Goal: Understand process/instructions: Learn how to perform a task or action

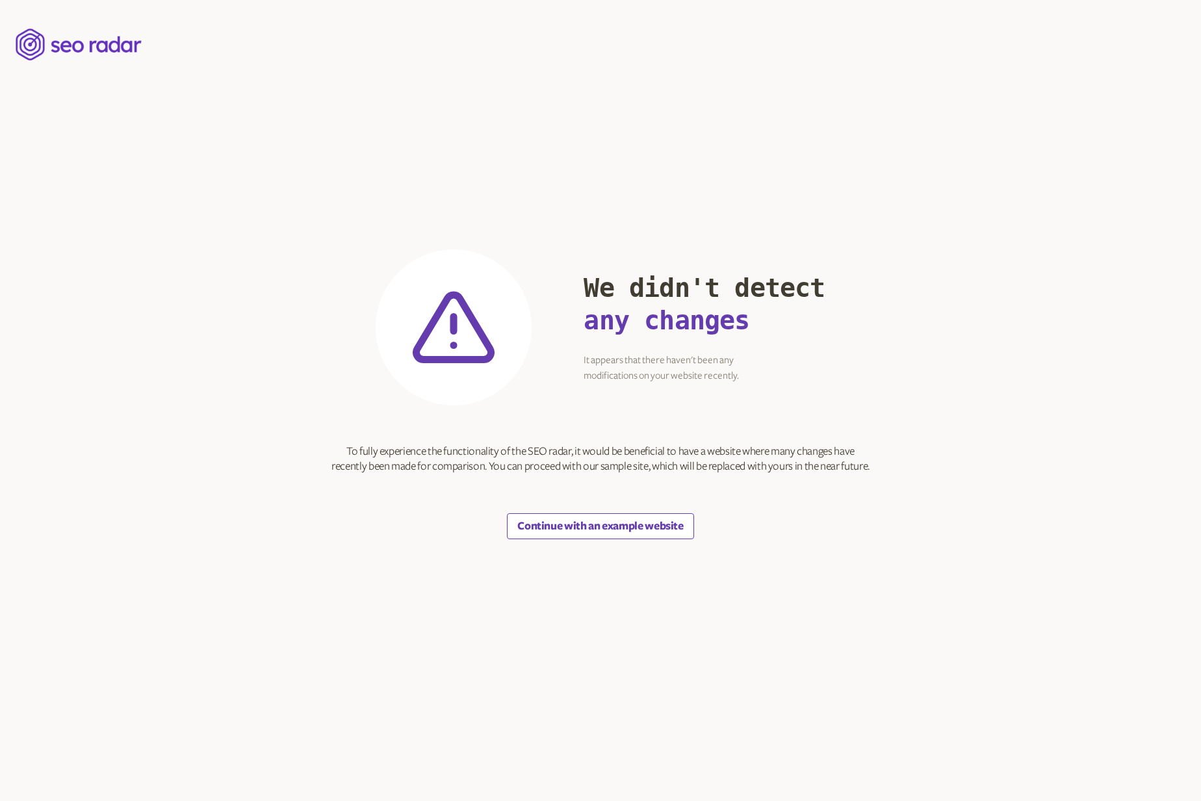
click at [591, 539] on button "Continue with an example website" at bounding box center [600, 526] width 186 height 26
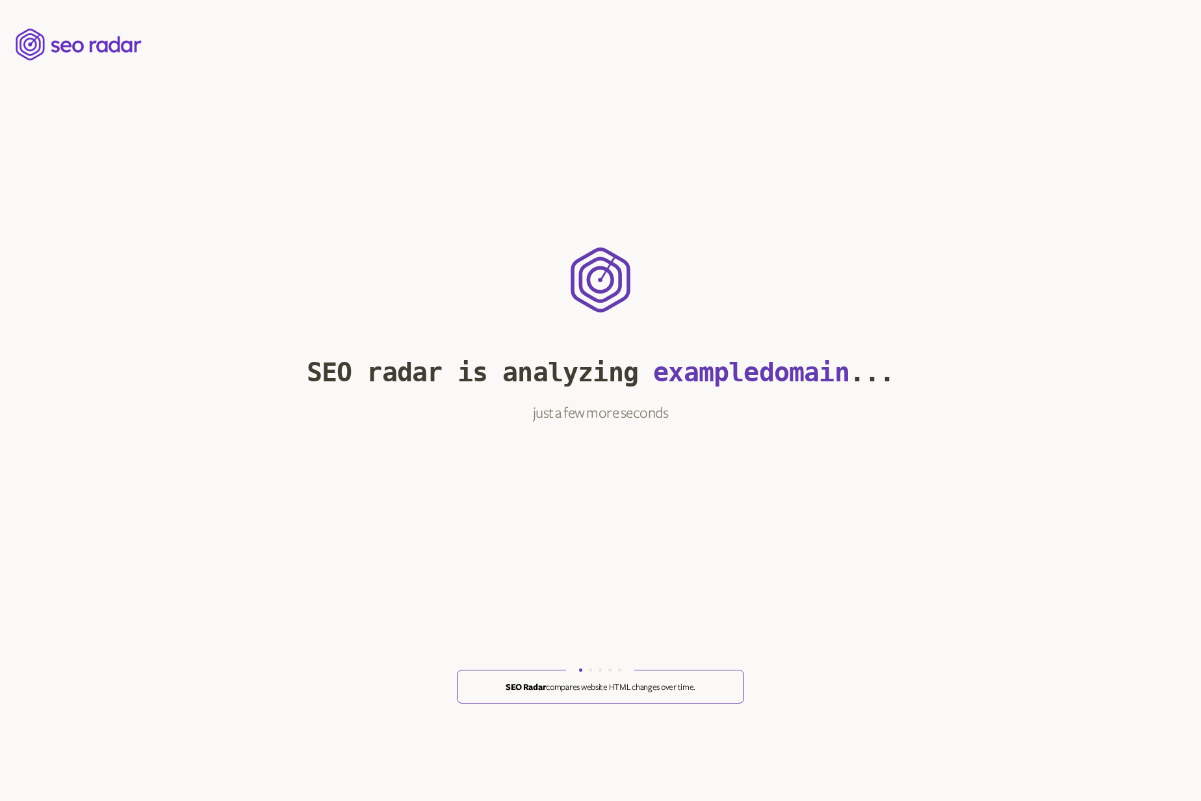
click at [594, 529] on section ".radar-loader-template_svg__cls-1{fill:#653cad} SEO radar is analyzing example …" at bounding box center [601, 400] width 588 height 801
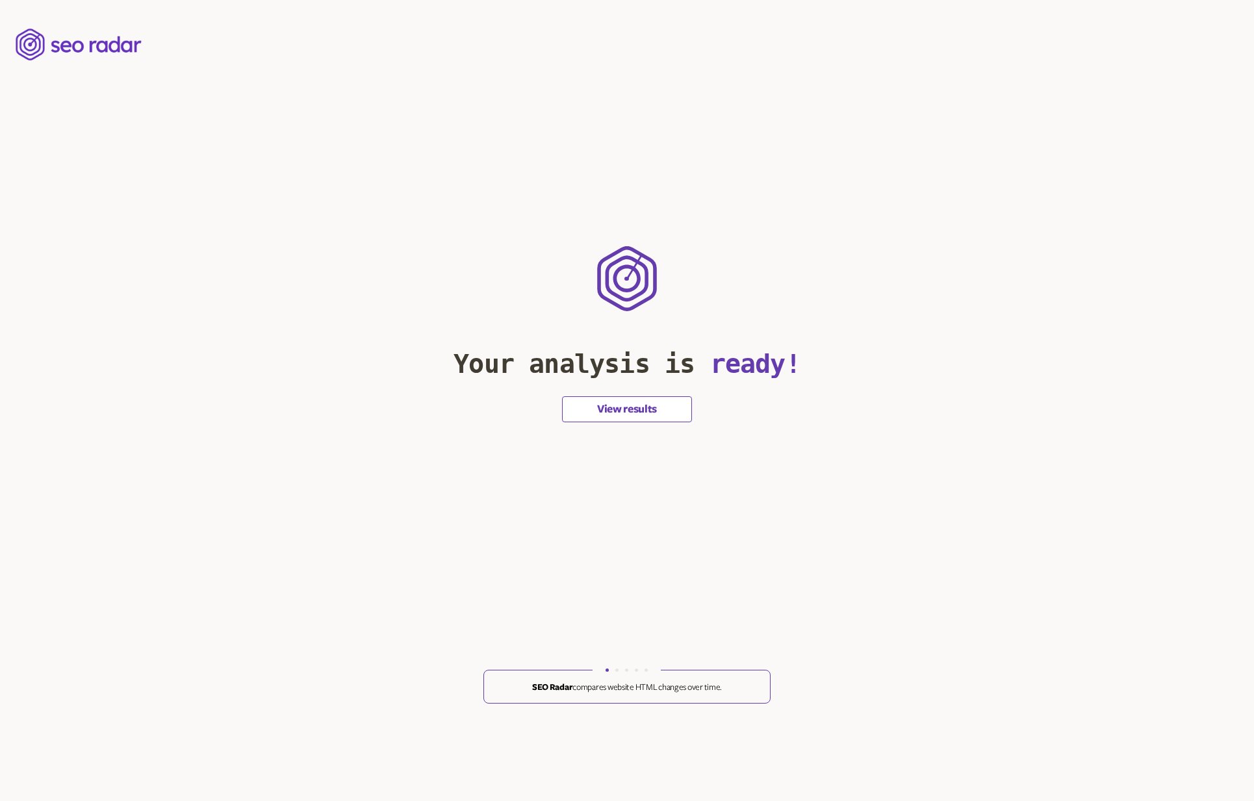
click at [589, 412] on button "View results" at bounding box center [627, 409] width 130 height 26
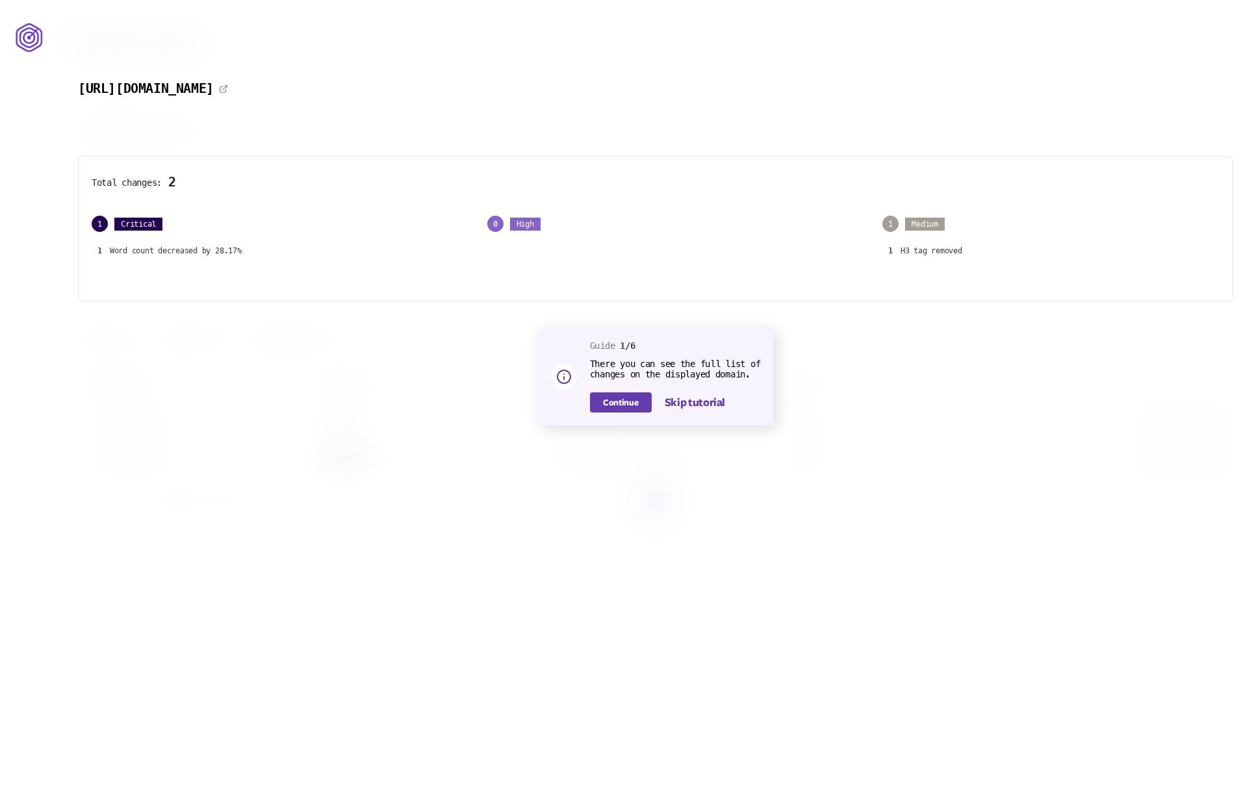
drag, startPoint x: 245, startPoint y: 320, endPoint x: 320, endPoint y: 321, distance: 75.4
click at [253, 320] on div at bounding box center [627, 400] width 1254 height 801
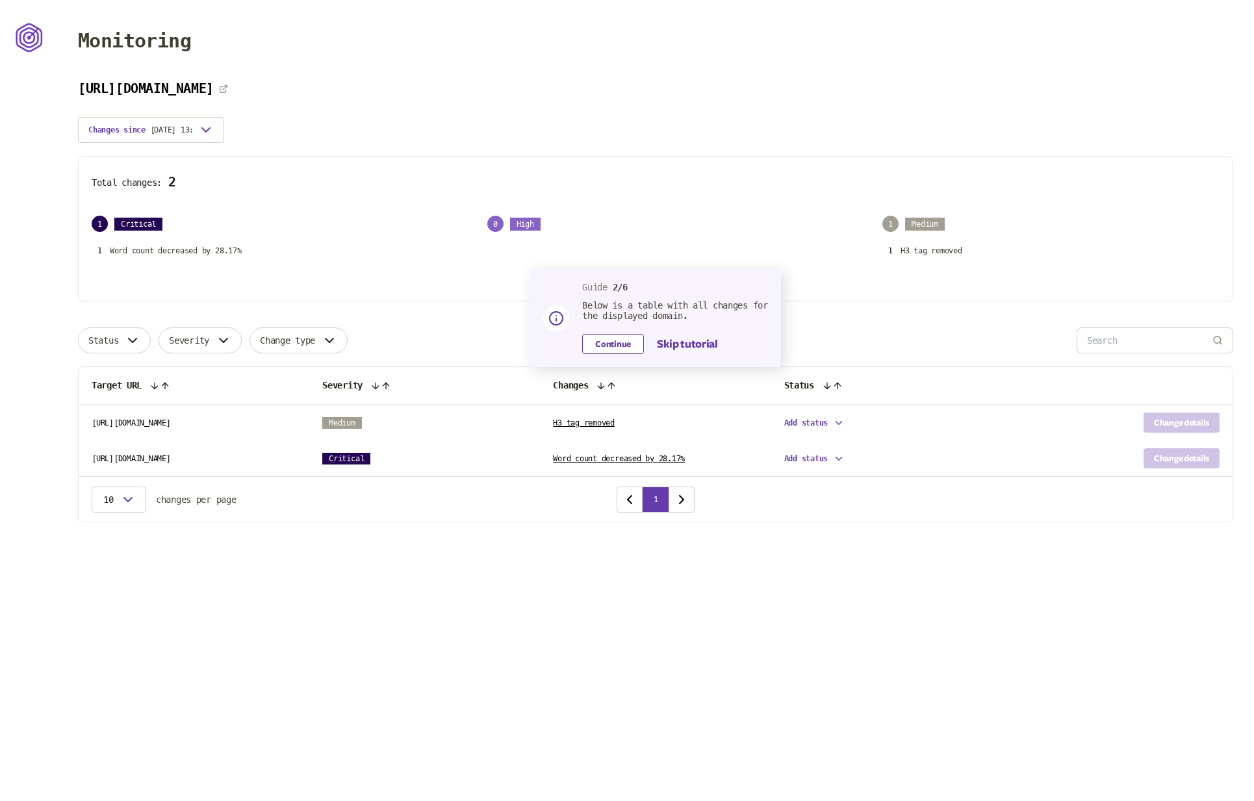
click at [621, 349] on button "Continue" at bounding box center [613, 344] width 62 height 20
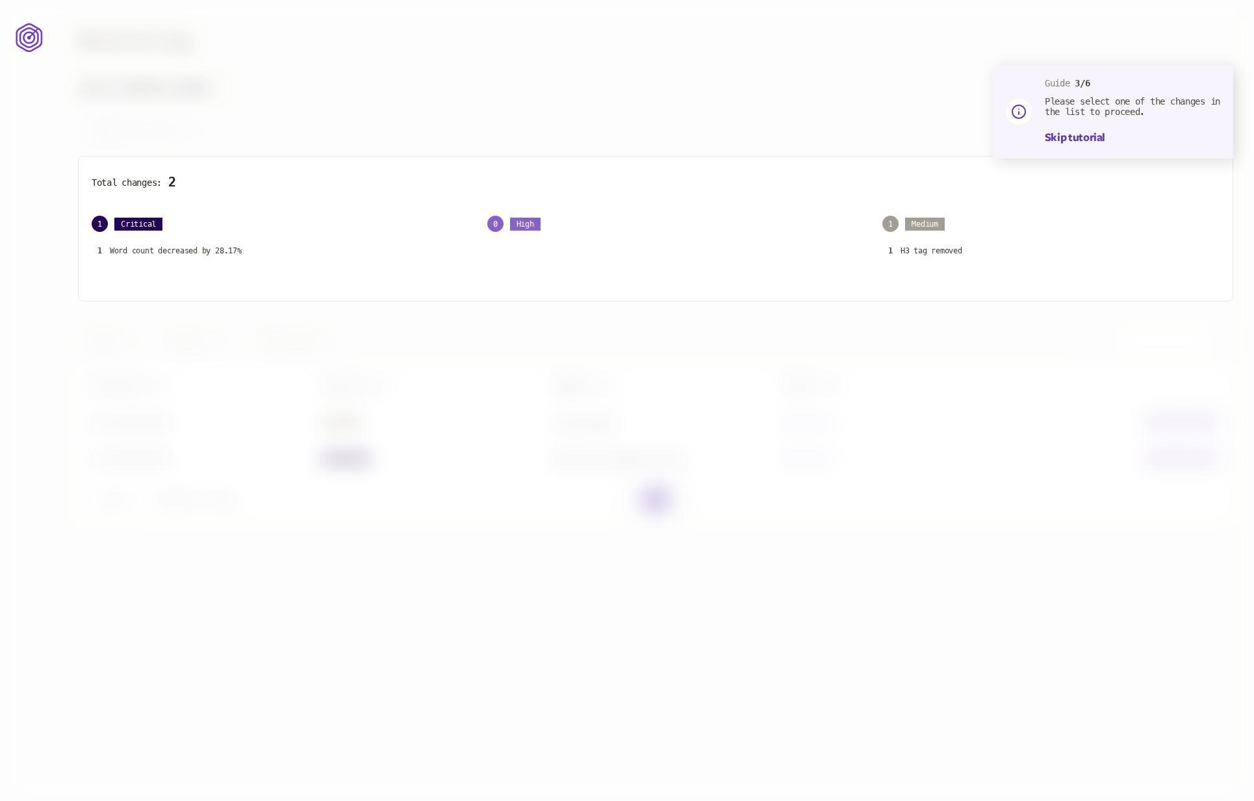
drag, startPoint x: 1014, startPoint y: 179, endPoint x: 1030, endPoint y: 170, distance: 19.2
click at [1015, 177] on p "Total changes: 2" at bounding box center [656, 182] width 1128 height 15
click at [1088, 134] on button "Skip tutorial" at bounding box center [1075, 138] width 60 height 16
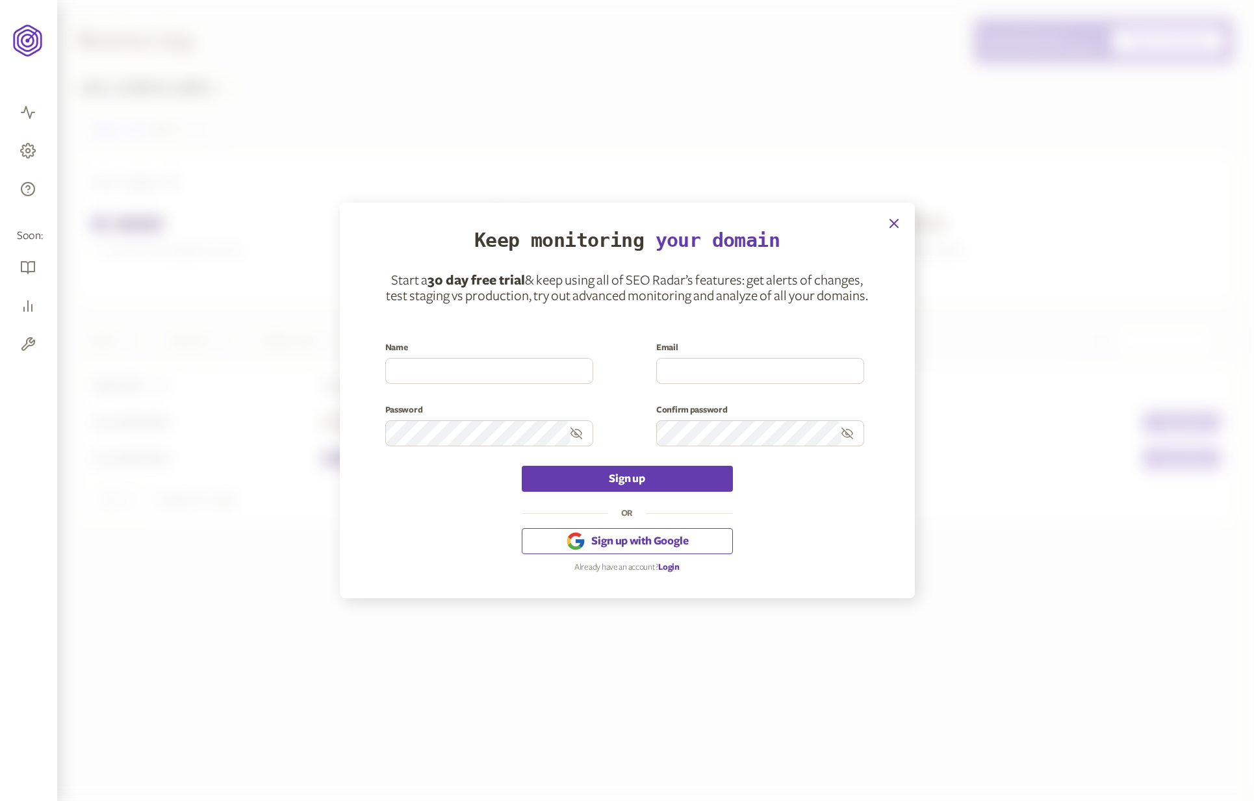
click at [900, 226] on icon "button" at bounding box center [894, 224] width 16 height 16
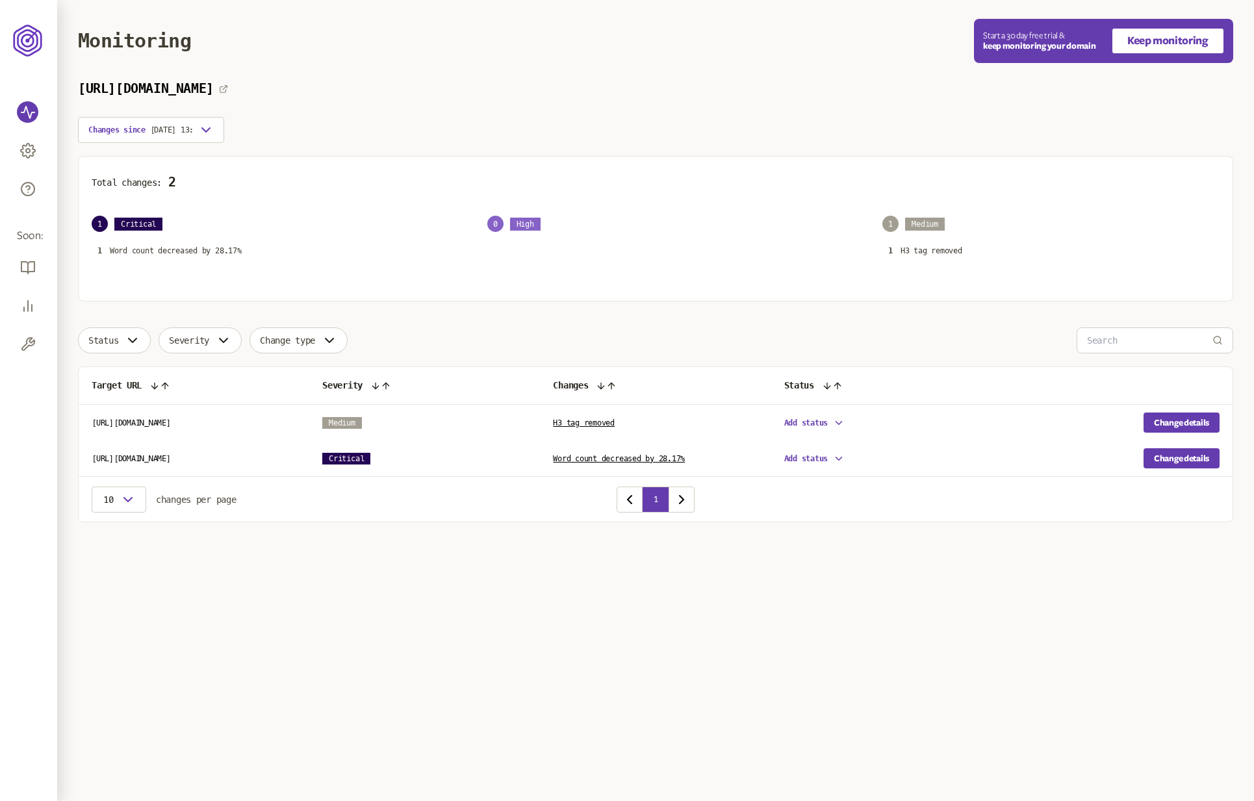
drag, startPoint x: 745, startPoint y: 199, endPoint x: 382, endPoint y: 285, distance: 372.5
click at [745, 199] on div "Total changes: 2 1 Critical 1 Word count decreased by 28.17% 0 High 1 Medium 1 …" at bounding box center [655, 229] width 1155 height 146
click at [227, 253] on p "Word count decreased by 28.17%" at bounding box center [176, 251] width 132 height 10
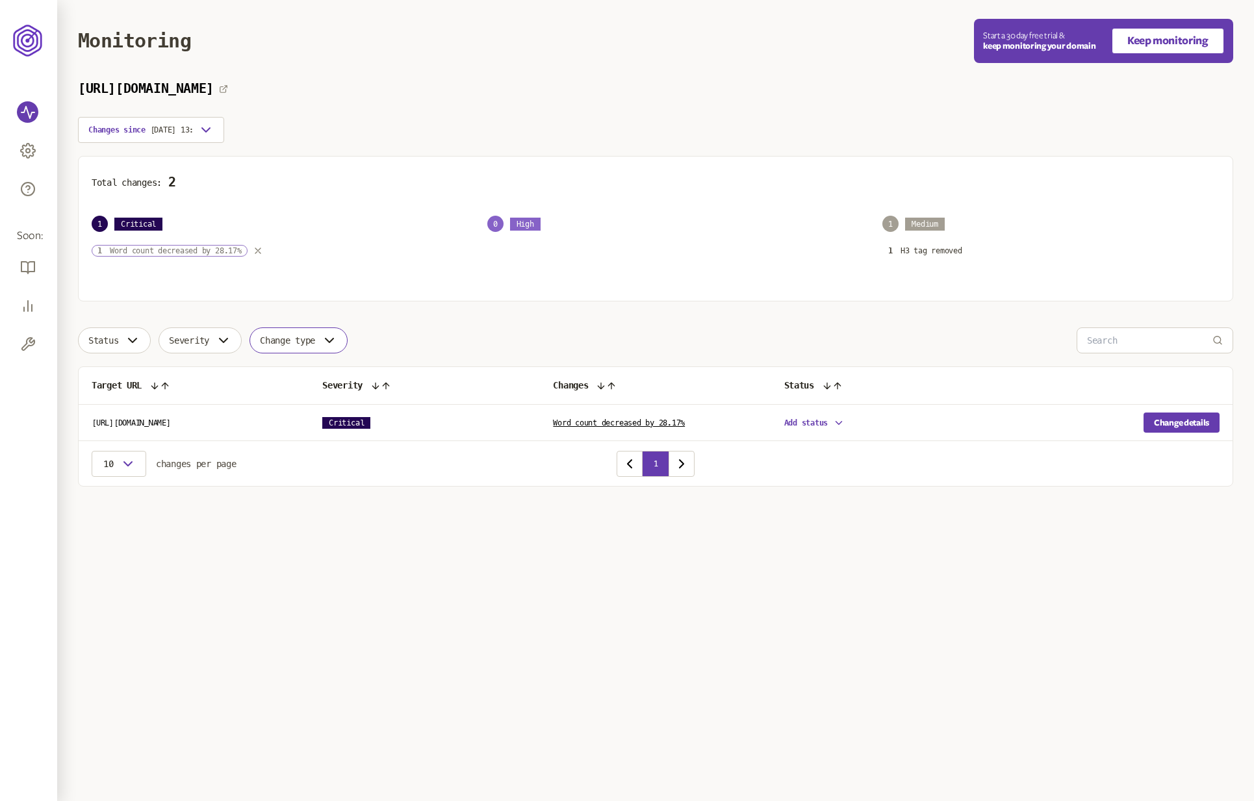
click at [214, 250] on p "Word count decreased by 28.17%" at bounding box center [176, 251] width 132 height 10
click at [841, 423] on icon "button" at bounding box center [839, 423] width 12 height 12
click at [764, 516] on main "Monitoring Start a 30 day free trial & keep monitoring your domain Keep monitor…" at bounding box center [655, 269] width 1197 height 539
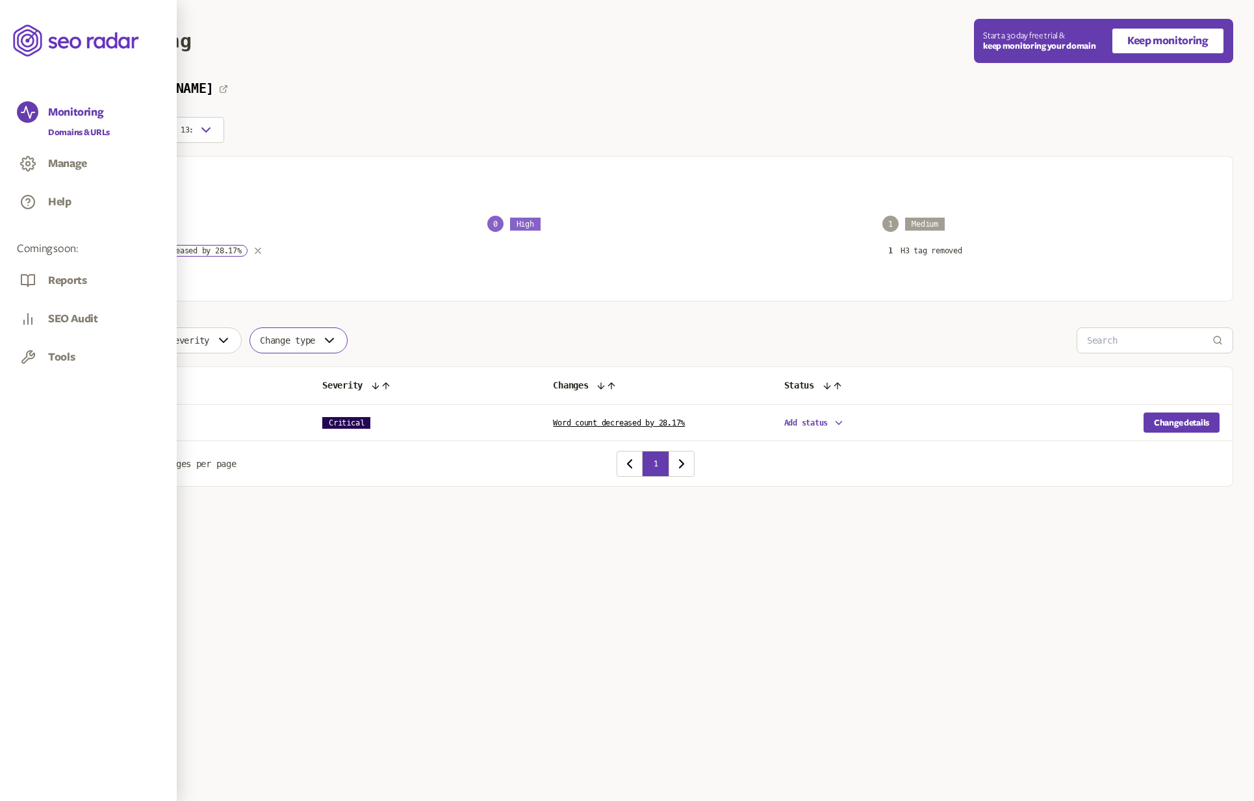
click at [31, 41] on icon at bounding box center [76, 40] width 127 height 37
